Goal: Find specific page/section: Find specific page/section

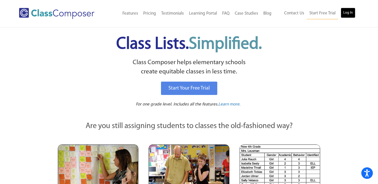
click at [346, 14] on link "Log In" at bounding box center [347, 13] width 15 height 10
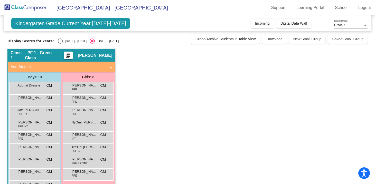
click at [161, 113] on app-classroom "Class 1 - PF 1 - Green Class picture_as_pdf Corrina Mills Add Student First Nam…" at bounding box center [187, 125] width 360 height 153
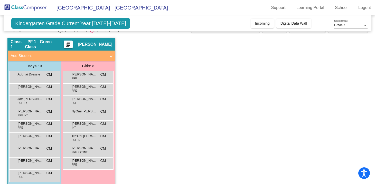
scroll to position [17, 0]
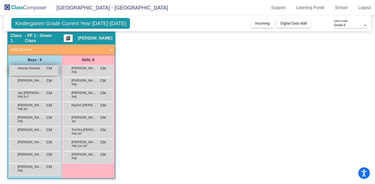
click at [34, 73] on div "Adonai Dressie CM lock do_not_disturb_alt" at bounding box center [34, 70] width 49 height 11
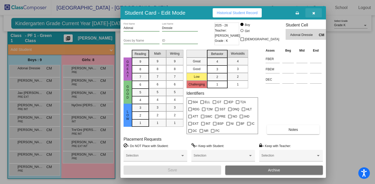
click at [316, 12] on button "button" at bounding box center [313, 12] width 16 height 9
